Goal: Information Seeking & Learning: Check status

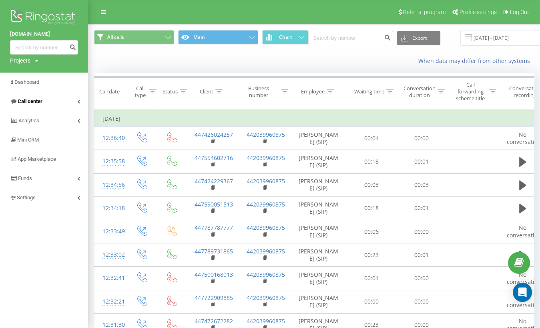
click at [73, 101] on link "Call center" at bounding box center [44, 101] width 88 height 19
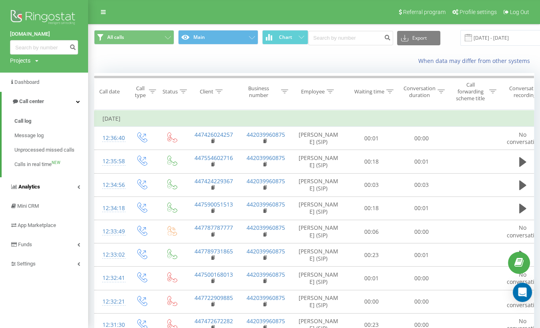
click at [68, 187] on link "Analytics" at bounding box center [44, 186] width 88 height 19
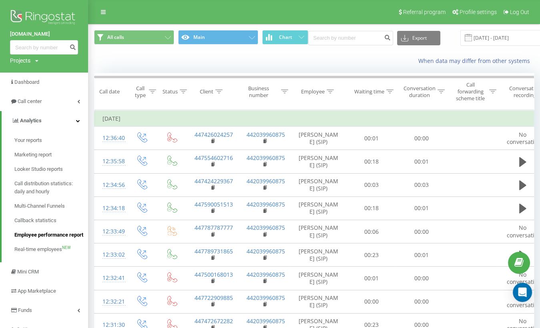
click at [46, 232] on span "Employee performance report" at bounding box center [48, 235] width 69 height 8
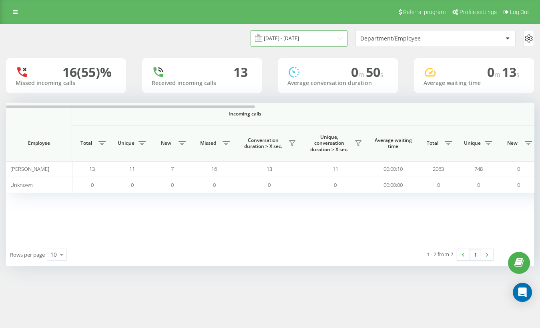
click at [316, 38] on input "[DATE] - [DATE]" at bounding box center [299, 38] width 97 height 16
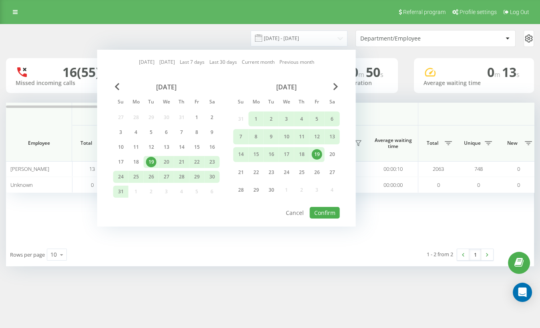
click at [314, 151] on div "19" at bounding box center [317, 154] width 10 height 10
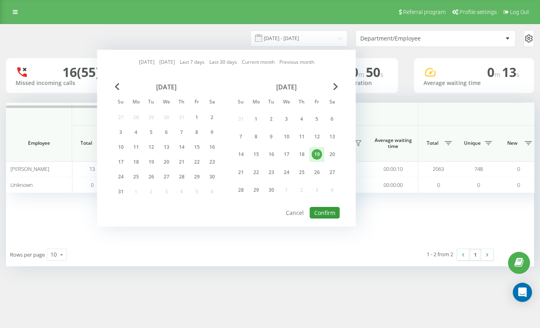
click at [332, 209] on button "Confirm" at bounding box center [325, 213] width 30 height 12
type input "[DATE] - [DATE]"
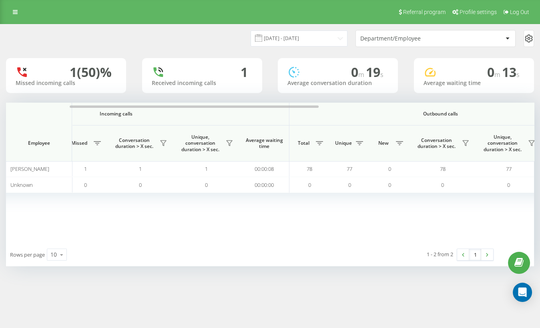
scroll to position [0, 131]
